Goal: Register for event/course

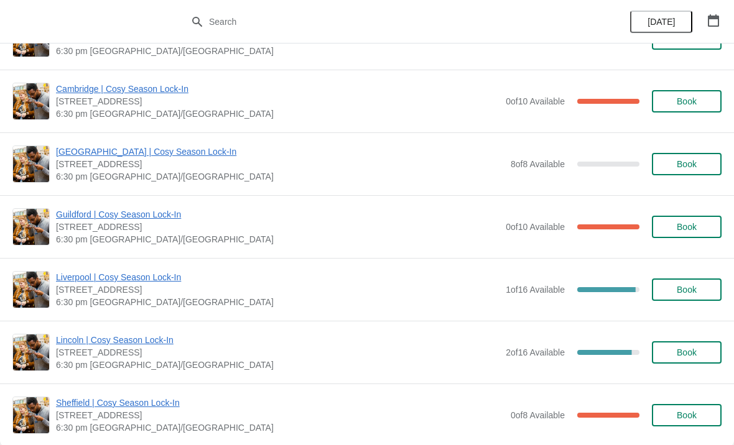
scroll to position [1187, 0]
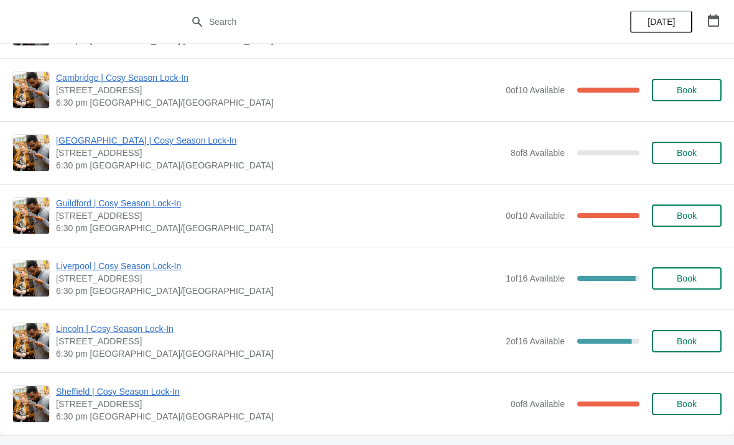
click at [150, 202] on span "Guildford | Cosy Season Lock-In" at bounding box center [278, 203] width 444 height 12
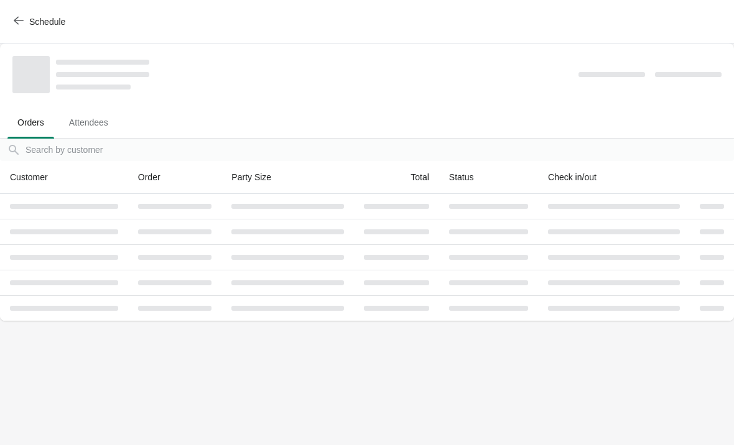
scroll to position [0, 0]
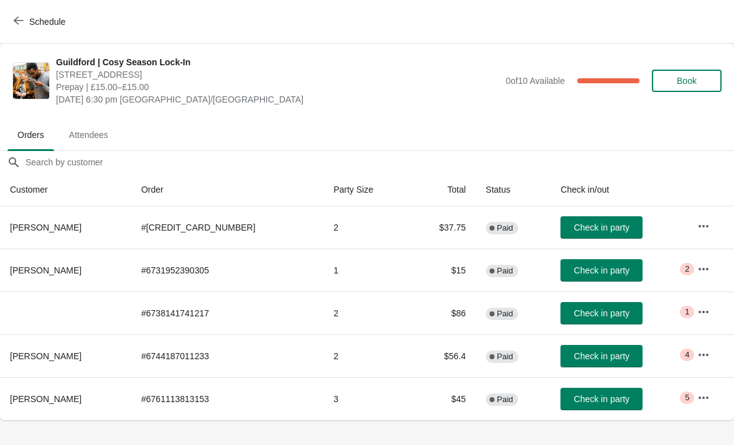
click at [709, 220] on button "button" at bounding box center [703, 226] width 22 height 22
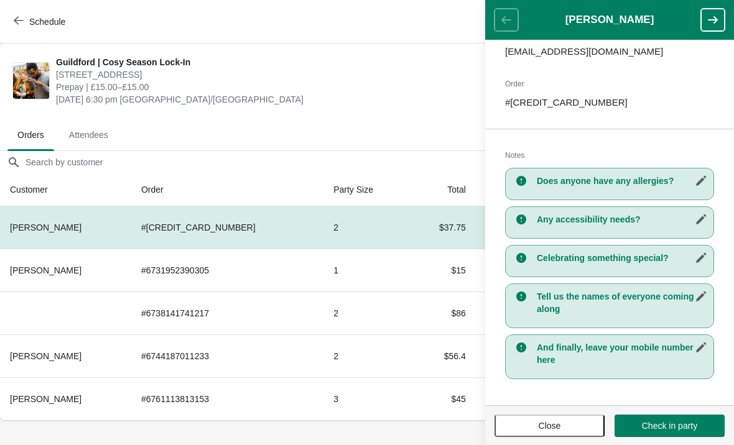
scroll to position [166, 0]
click at [378, 89] on span "Prepay | £15.00–£15.00" at bounding box center [278, 87] width 444 height 12
click at [640, 185] on h3 "Does anyone have any allergies?" at bounding box center [622, 181] width 170 height 12
click at [647, 221] on h3 "Any accessibility needs?" at bounding box center [622, 219] width 170 height 12
click at [701, 183] on icon "button" at bounding box center [701, 181] width 10 height 10
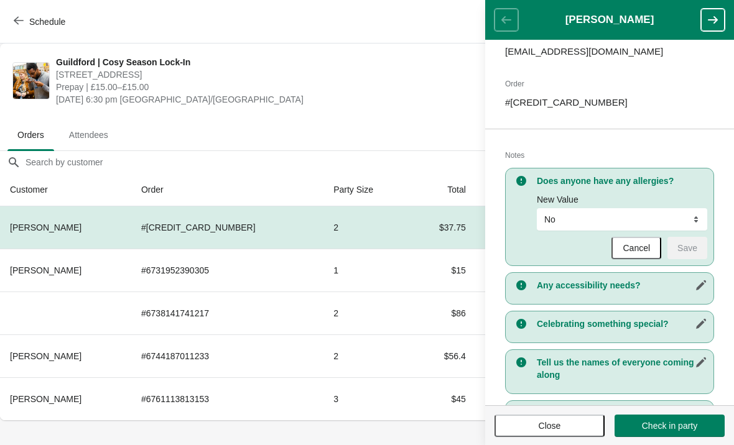
click at [706, 290] on icon "button" at bounding box center [701, 285] width 12 height 12
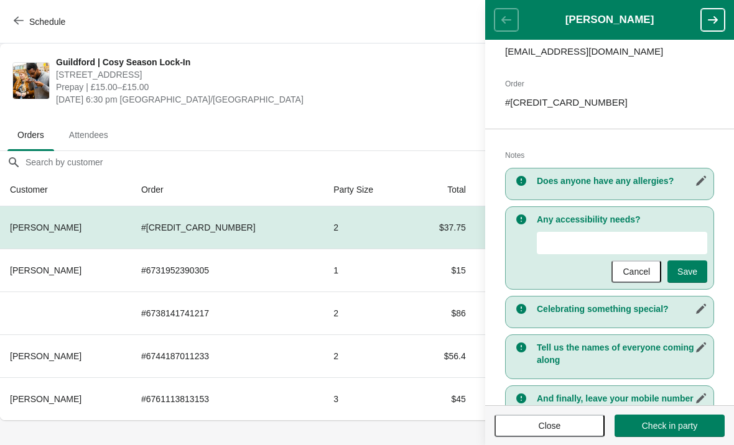
click at [702, 309] on icon "button" at bounding box center [701, 309] width 10 height 10
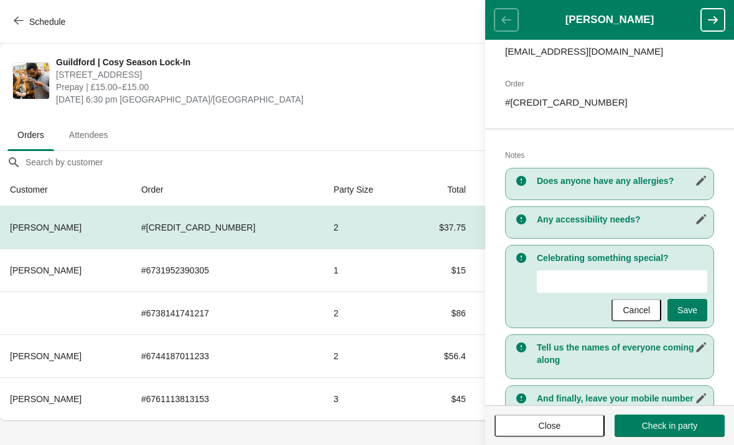
click at [704, 347] on icon "button" at bounding box center [701, 348] width 10 height 10
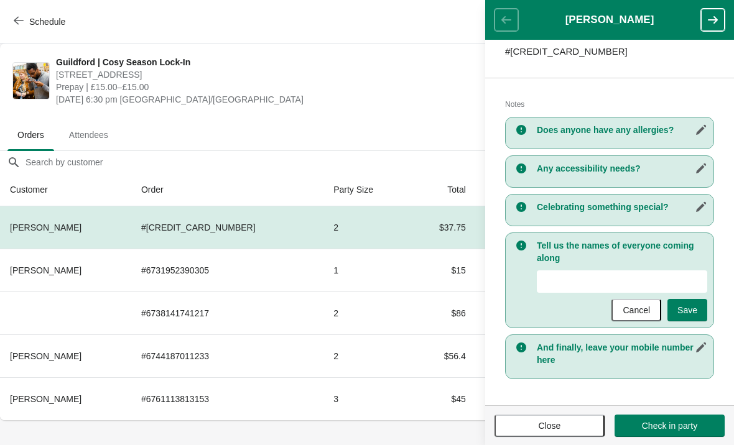
scroll to position [217, 0]
click at [701, 356] on button "button" at bounding box center [701, 348] width 22 height 22
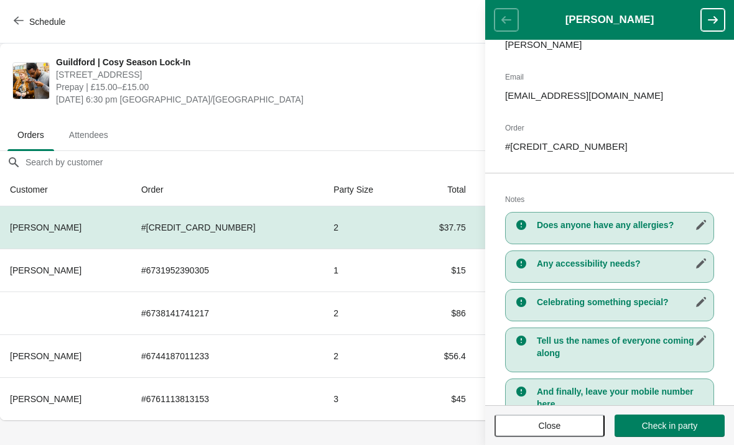
scroll to position [121, 0]
click at [708, 27] on button "button" at bounding box center [713, 20] width 24 height 22
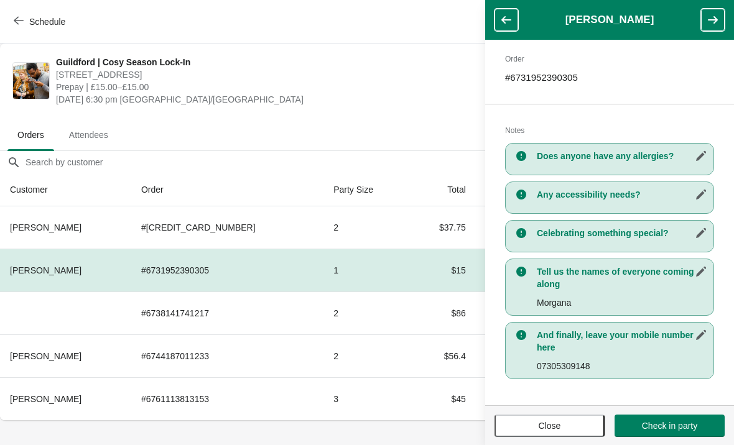
scroll to position [190, 0]
click at [705, 158] on icon "button" at bounding box center [701, 156] width 12 height 12
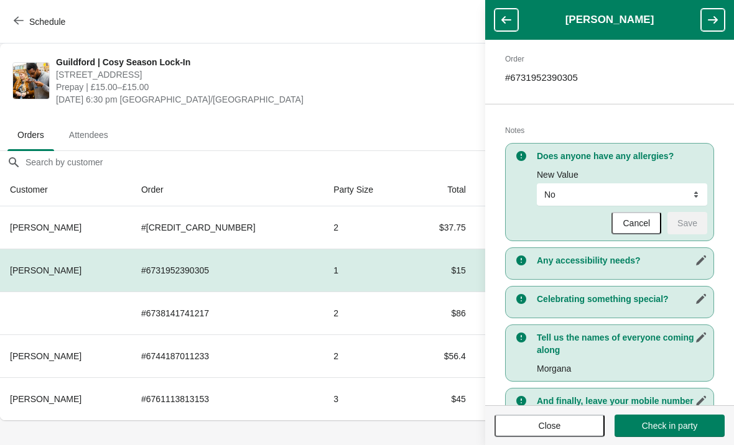
click at [703, 266] on icon "button" at bounding box center [701, 260] width 12 height 12
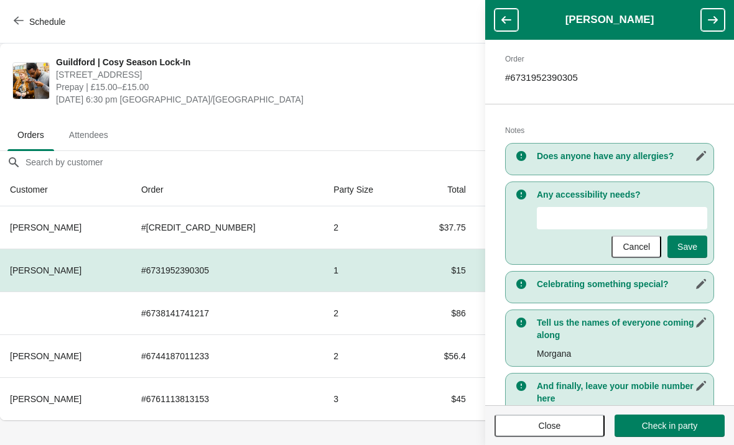
click at [703, 287] on icon "button" at bounding box center [701, 284] width 12 height 12
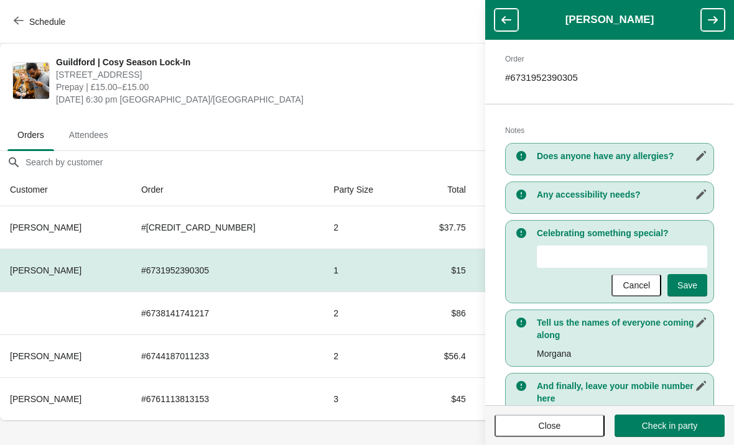
click at [697, 333] on button "button" at bounding box center [701, 323] width 22 height 22
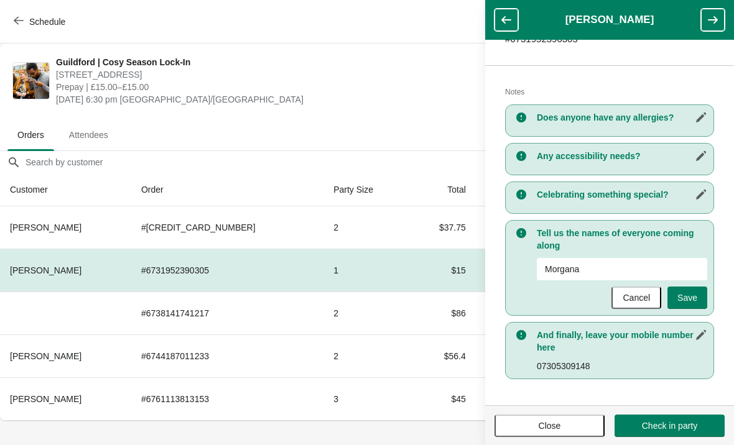
scroll to position [229, 0]
click at [699, 337] on icon "button" at bounding box center [701, 335] width 10 height 10
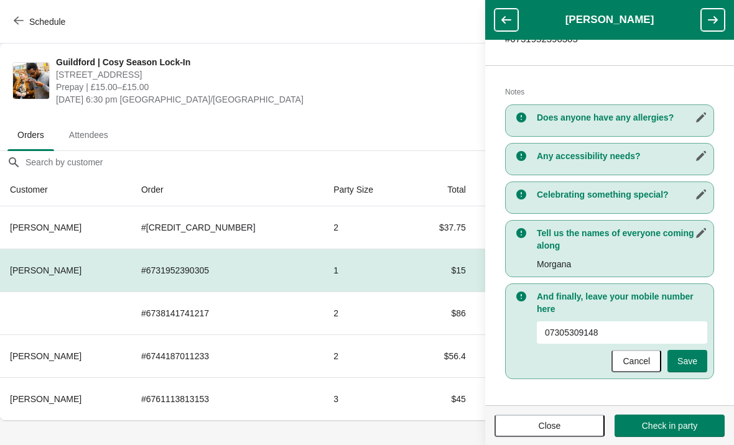
click at [715, 19] on icon "button" at bounding box center [713, 20] width 12 height 12
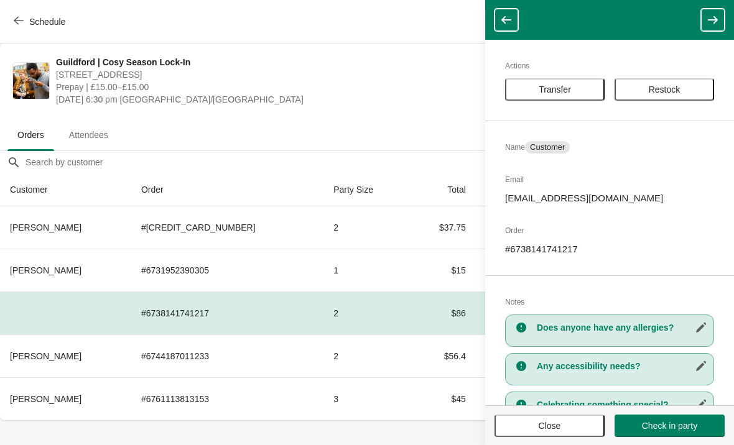
click at [698, 332] on icon "button" at bounding box center [701, 328] width 10 height 10
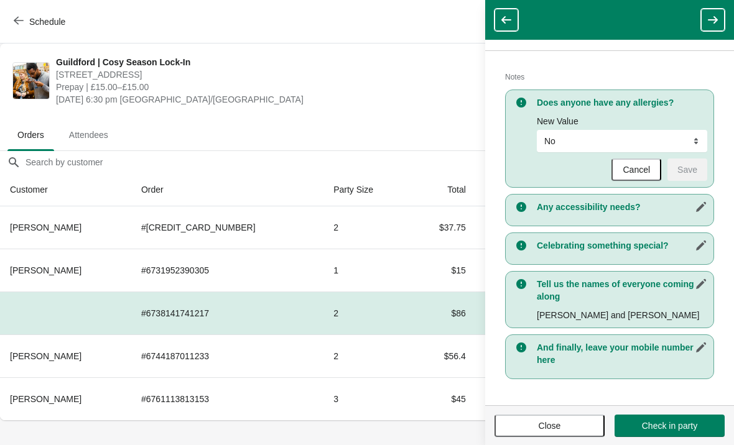
click at [706, 212] on icon "button" at bounding box center [701, 207] width 12 height 12
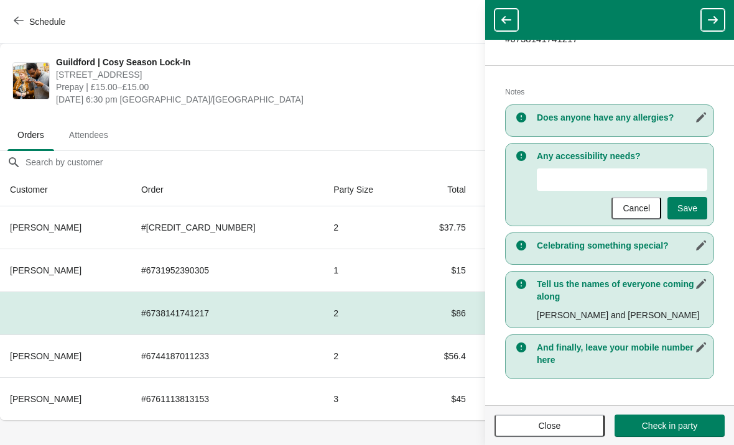
click at [697, 251] on icon "button" at bounding box center [701, 246] width 12 height 12
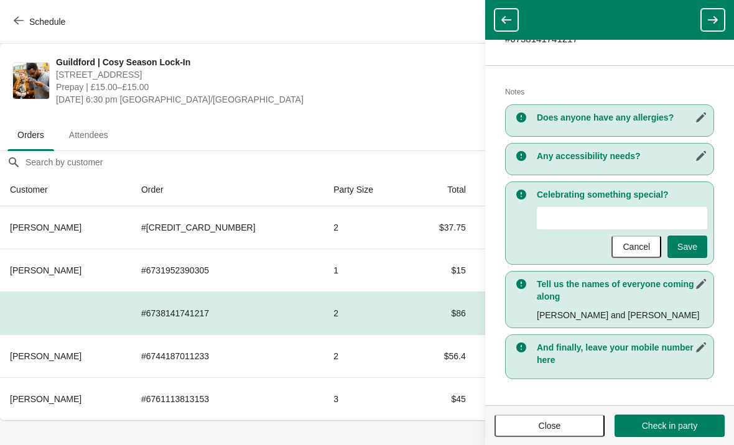
click at [706, 284] on icon "button" at bounding box center [701, 284] width 12 height 12
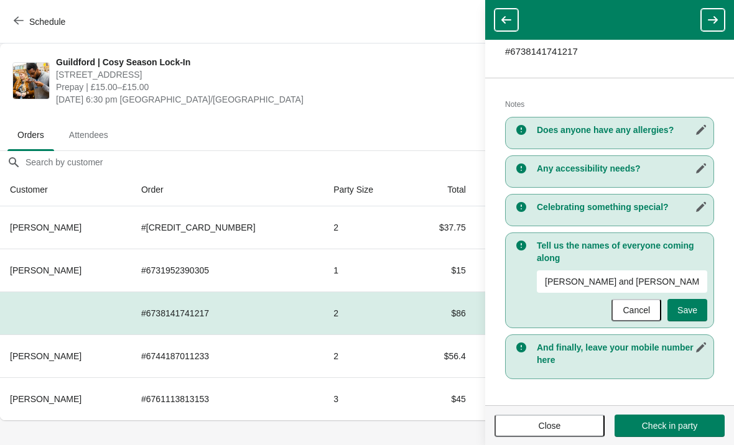
click at [703, 348] on icon "button" at bounding box center [701, 348] width 12 height 12
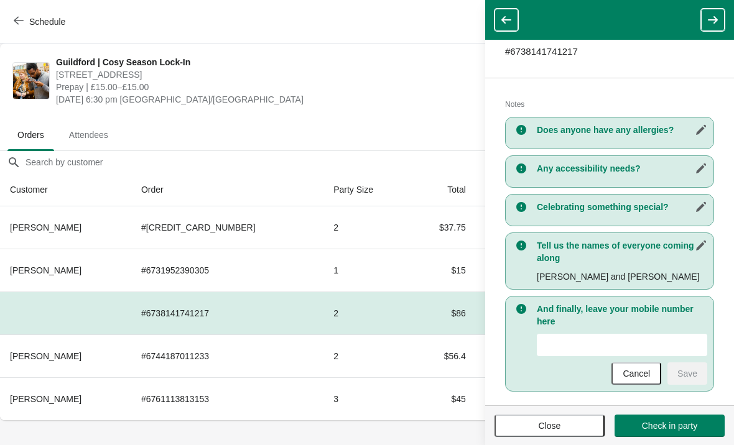
click at [709, 19] on icon "button" at bounding box center [713, 20] width 12 height 12
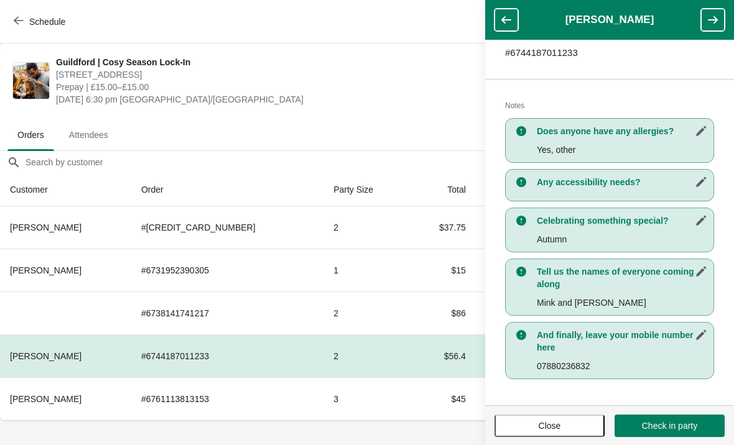
scroll to position [215, 0]
click at [710, 185] on button "button" at bounding box center [701, 182] width 22 height 22
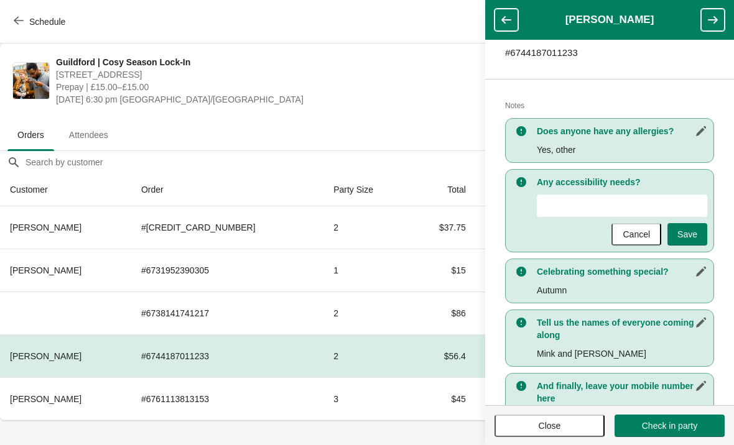
click at [712, 21] on icon "button" at bounding box center [713, 20] width 12 height 12
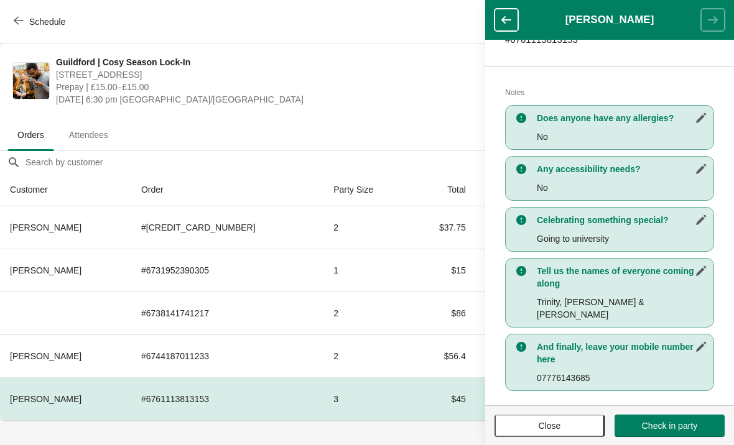
scroll to position [228, 0]
